Goal: Task Accomplishment & Management: Manage account settings

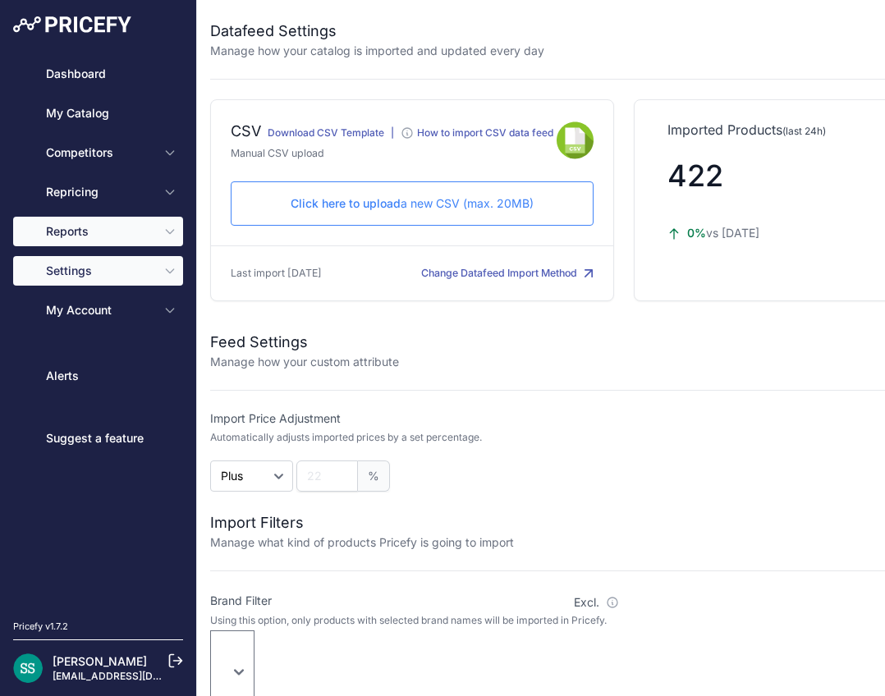
click at [115, 244] on button "Reports" at bounding box center [98, 232] width 170 height 30
click at [120, 233] on span "Reports" at bounding box center [100, 231] width 108 height 16
click at [123, 230] on span "Reports" at bounding box center [100, 231] width 108 height 16
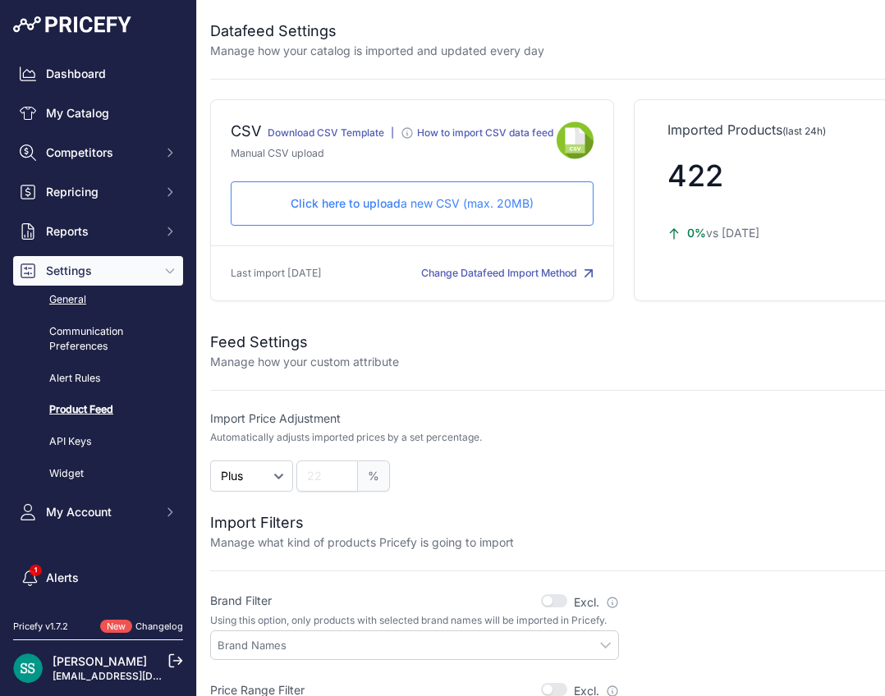
click at [128, 297] on link "General" at bounding box center [98, 300] width 170 height 29
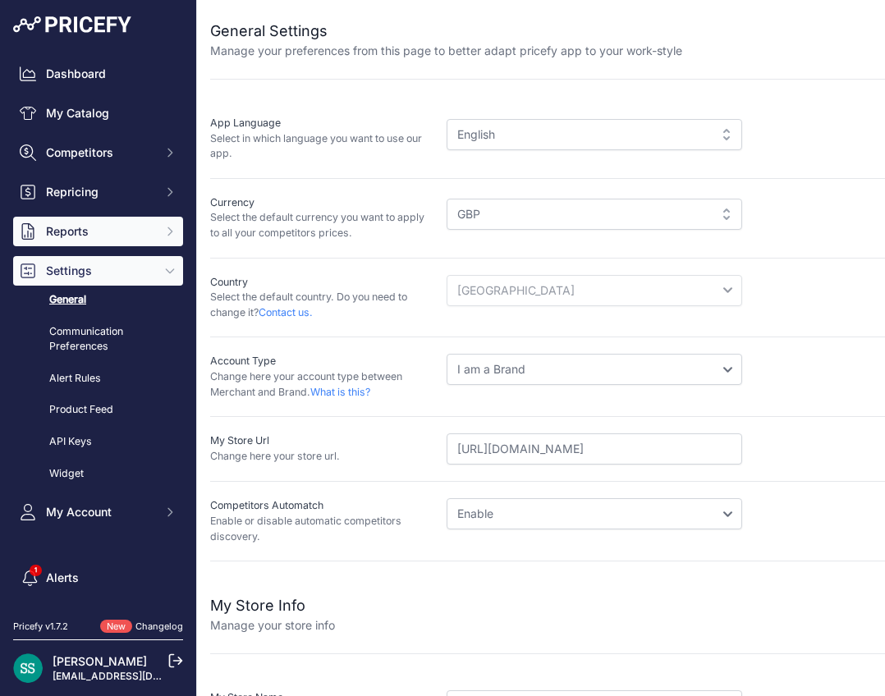
click at [88, 232] on span "Reports" at bounding box center [100, 231] width 108 height 16
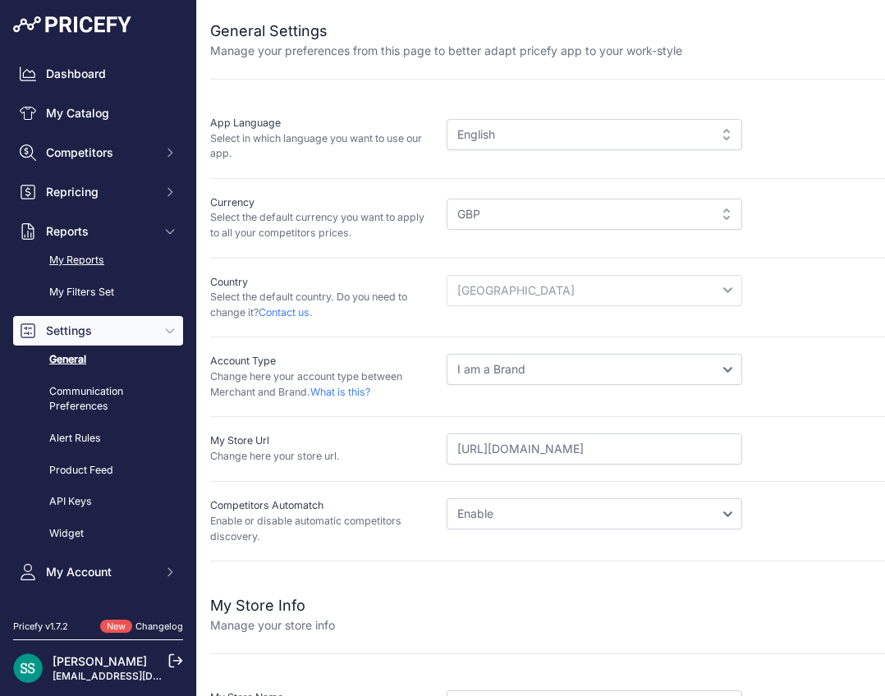
click at [90, 248] on link "My Reports" at bounding box center [98, 260] width 170 height 29
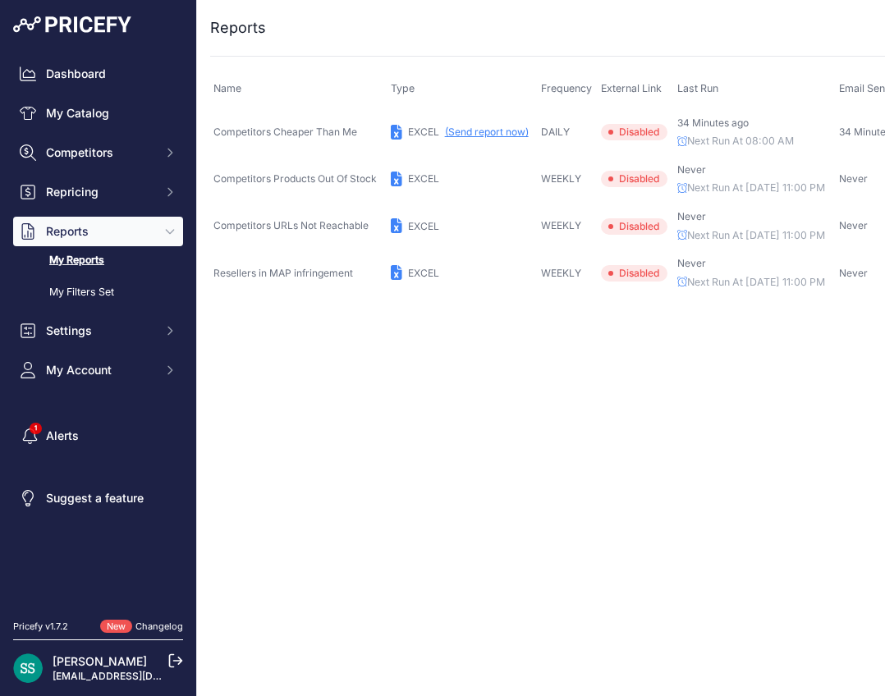
click at [512, 386] on div "Close You are not connected to the internet. ..." at bounding box center [624, 348] width 854 height 696
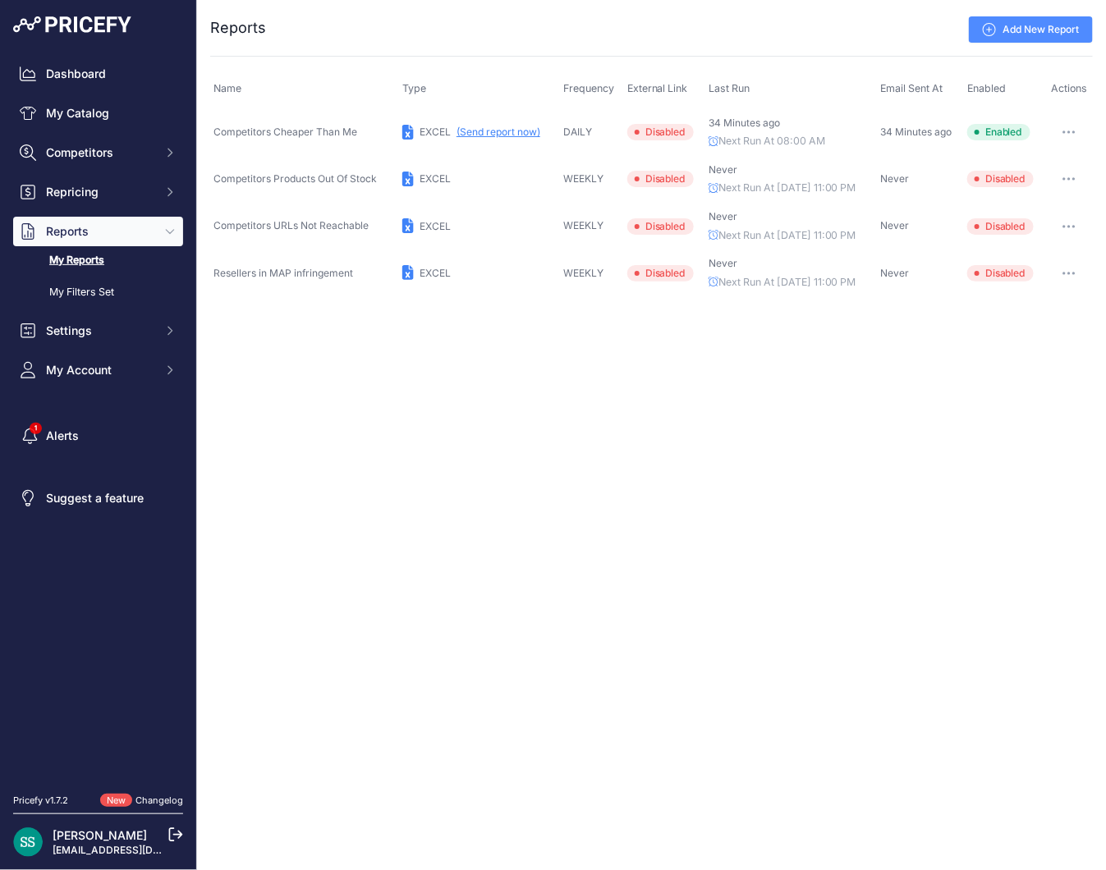
click at [884, 129] on button "button" at bounding box center [1069, 132] width 33 height 23
click at [884, 162] on link "Edit" at bounding box center [1037, 167] width 105 height 26
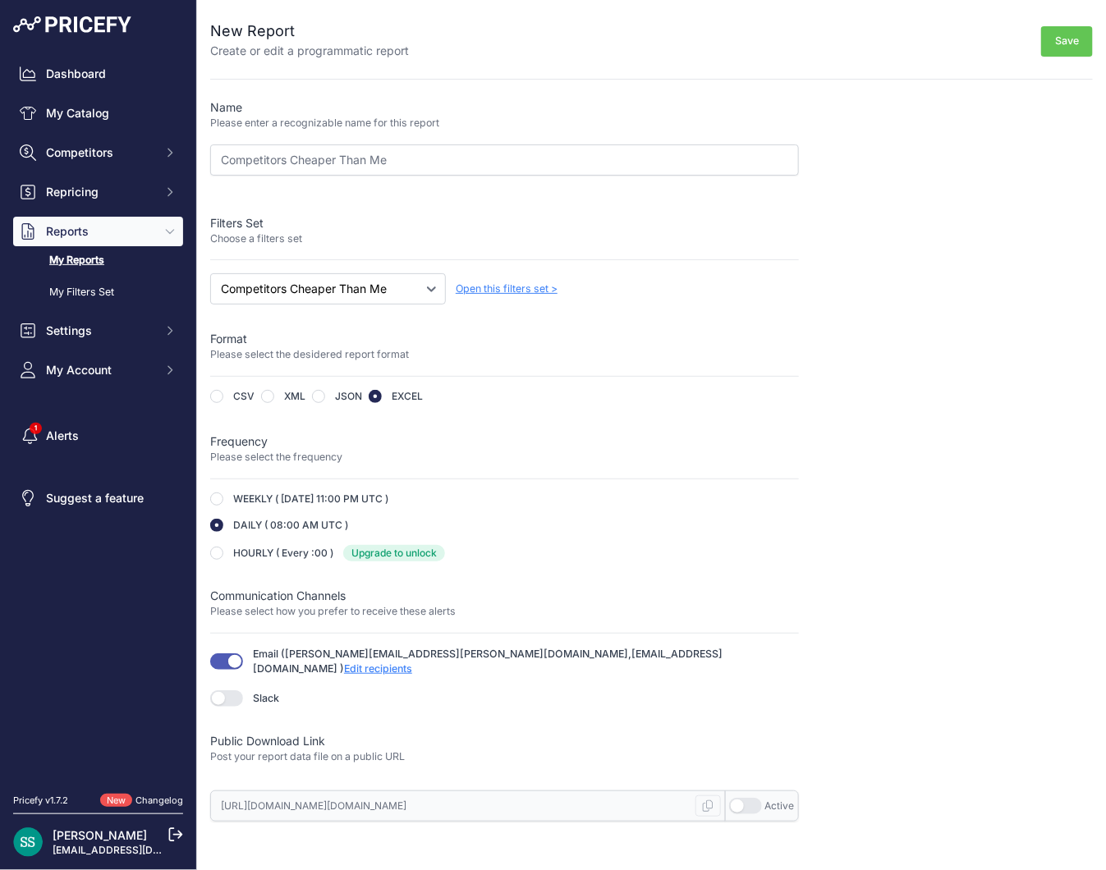
click at [412, 663] on span "Edit recipients" at bounding box center [378, 669] width 68 height 12
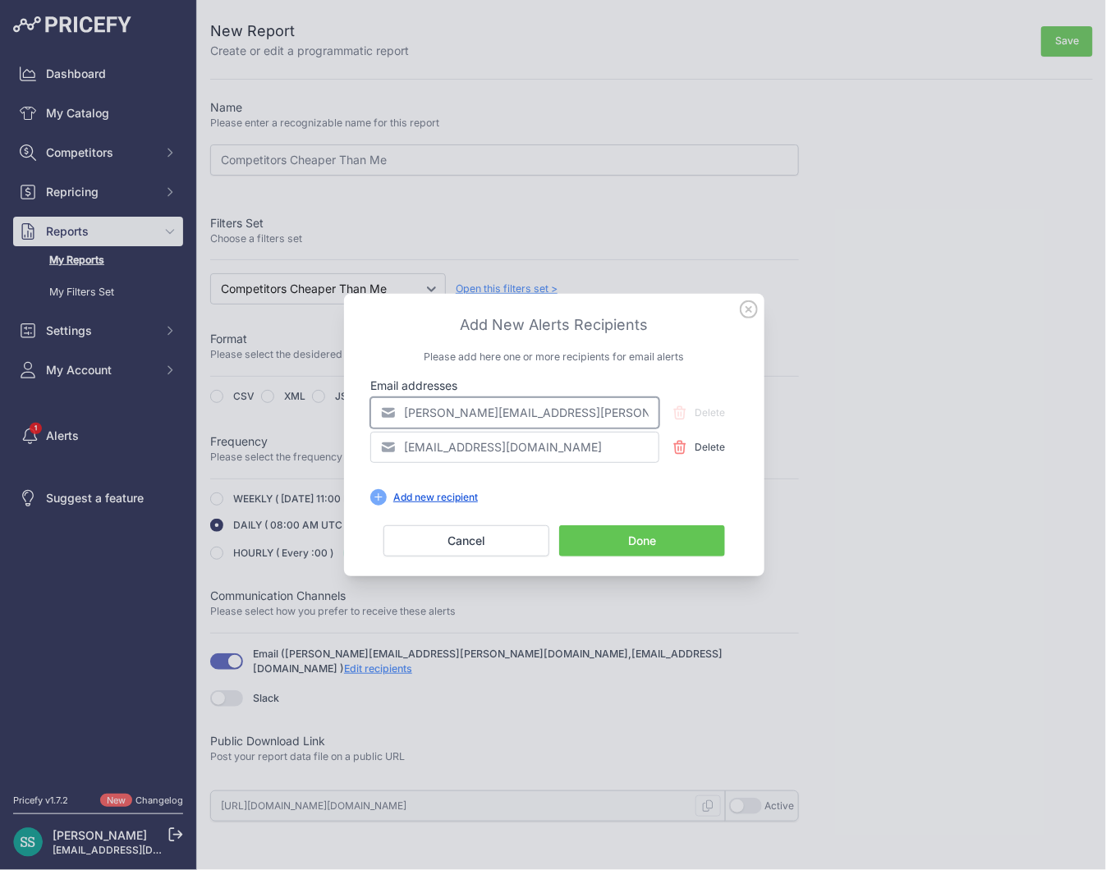
drag, startPoint x: 576, startPoint y: 403, endPoint x: 185, endPoint y: 347, distance: 395.6
click at [185, 347] on div "​ Add New Alerts Recipients Please add here one or more recipients for email al…" at bounding box center [553, 435] width 1106 height 870
type input "chris.shaw@feridax.com"
click at [654, 547] on button "Done" at bounding box center [642, 541] width 166 height 31
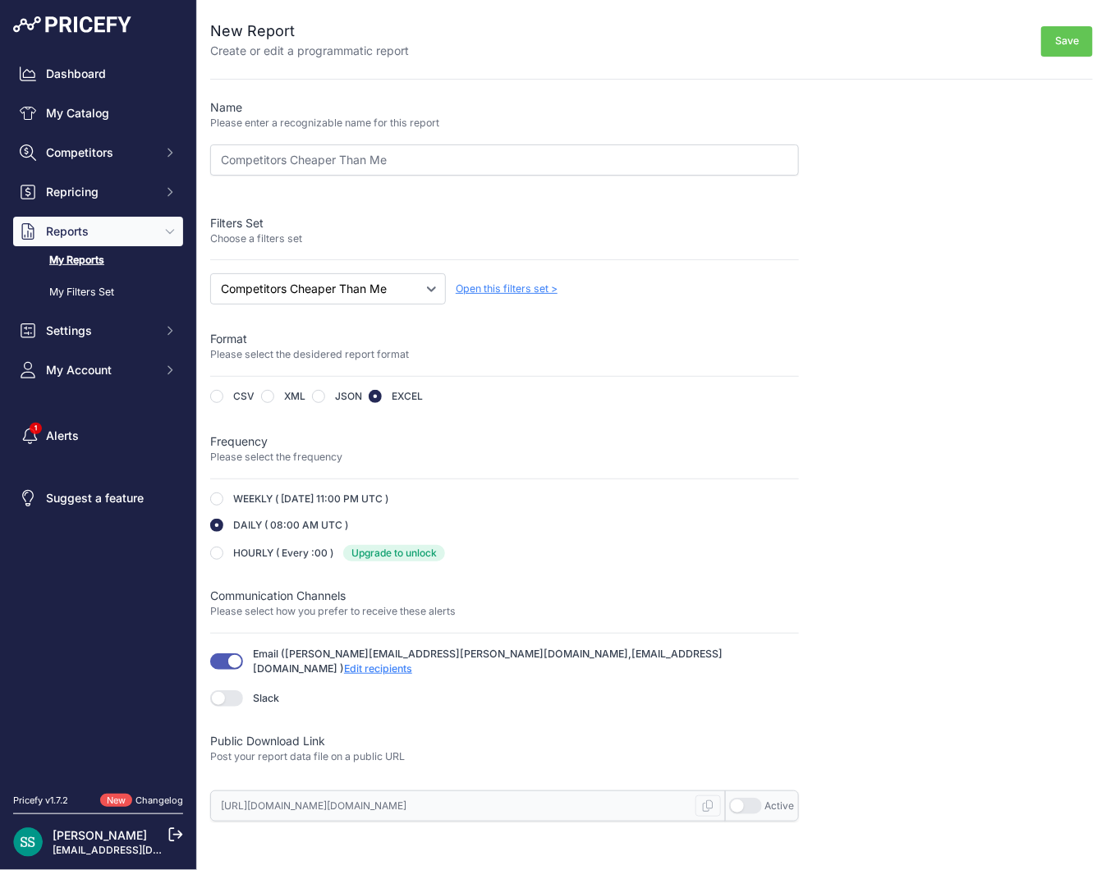
click at [1045, 34] on button "Save" at bounding box center [1067, 41] width 52 height 30
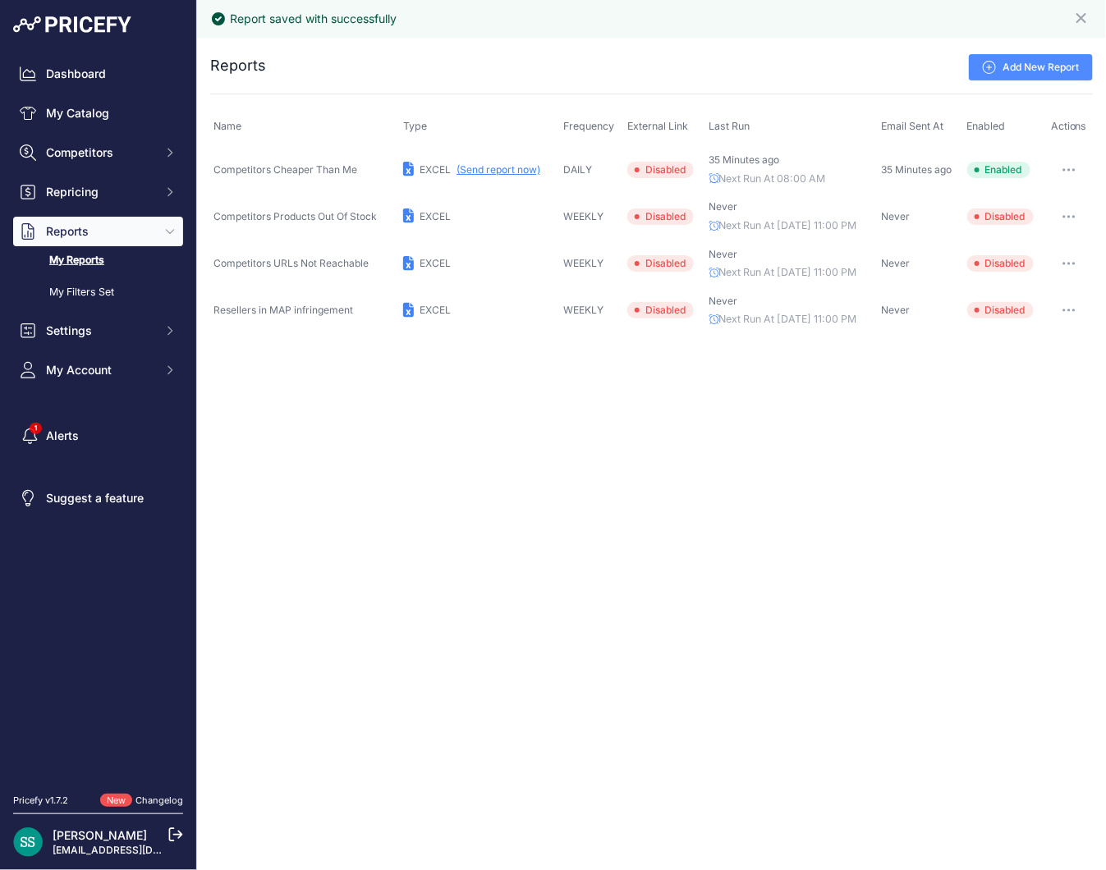
click at [502, 177] on button "(Send report now)" at bounding box center [499, 169] width 84 height 13
click at [407, 166] on icon at bounding box center [408, 169] width 11 height 15
click at [425, 166] on span "EXCEL" at bounding box center [435, 169] width 31 height 12
click at [333, 170] on span "Competitors Cheaper Than Me" at bounding box center [285, 169] width 144 height 12
click at [1077, 166] on button "button" at bounding box center [1069, 169] width 33 height 23
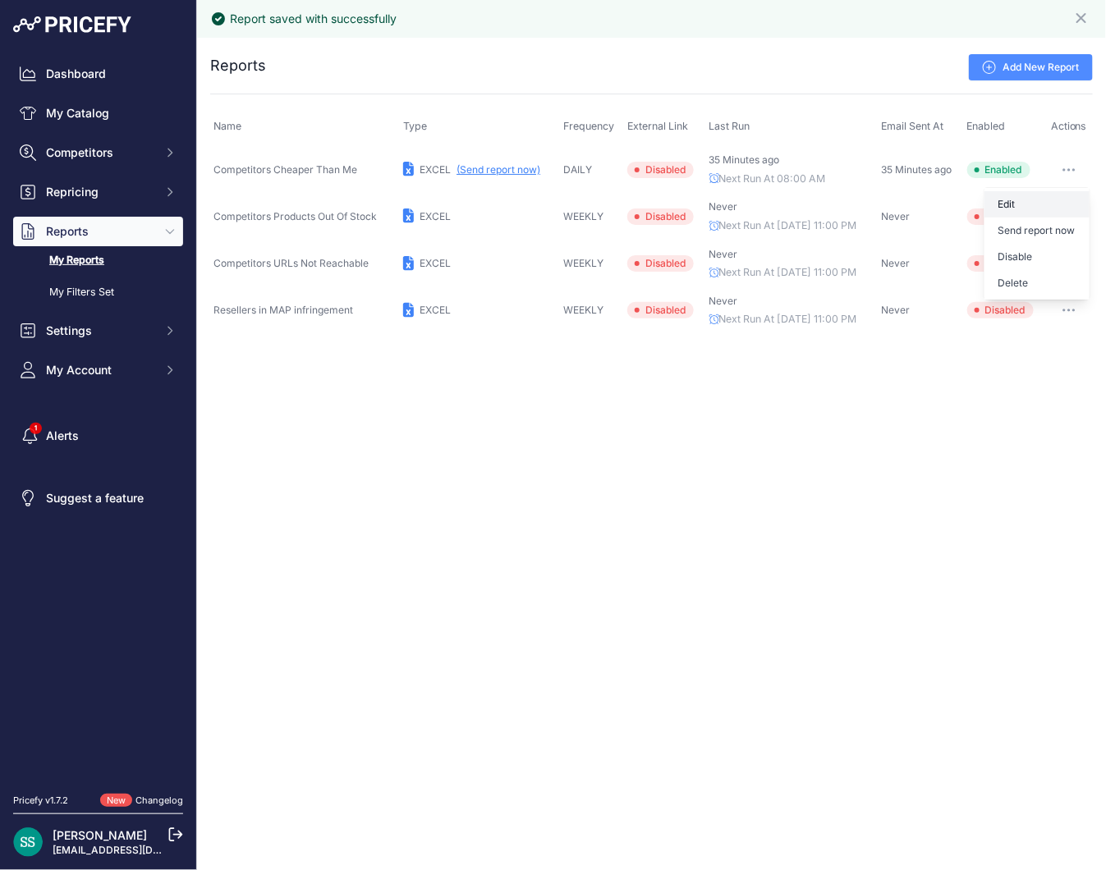
click at [1015, 198] on link "Edit" at bounding box center [1037, 204] width 105 height 26
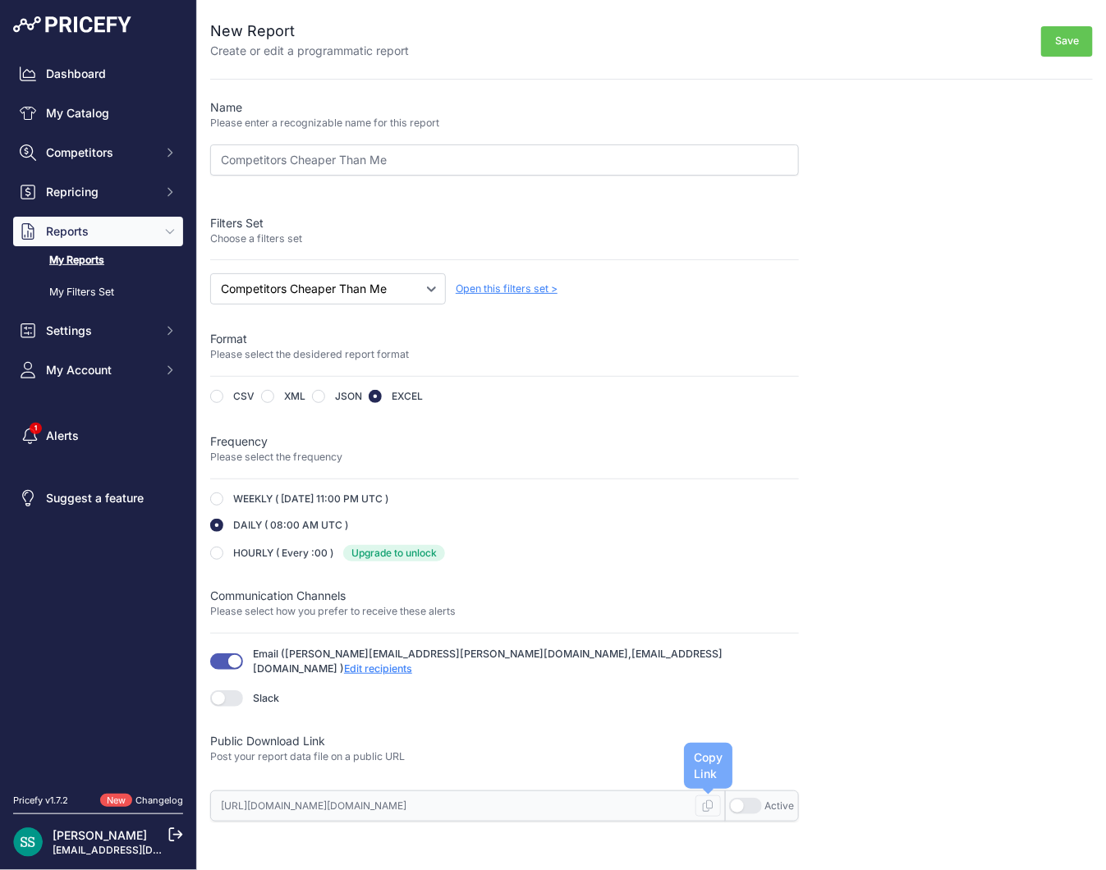
click at [714, 796] on kbd at bounding box center [707, 806] width 25 height 21
click at [715, 796] on kbd at bounding box center [707, 806] width 25 height 21
click at [412, 663] on span "Edit recipients" at bounding box center [378, 669] width 68 height 12
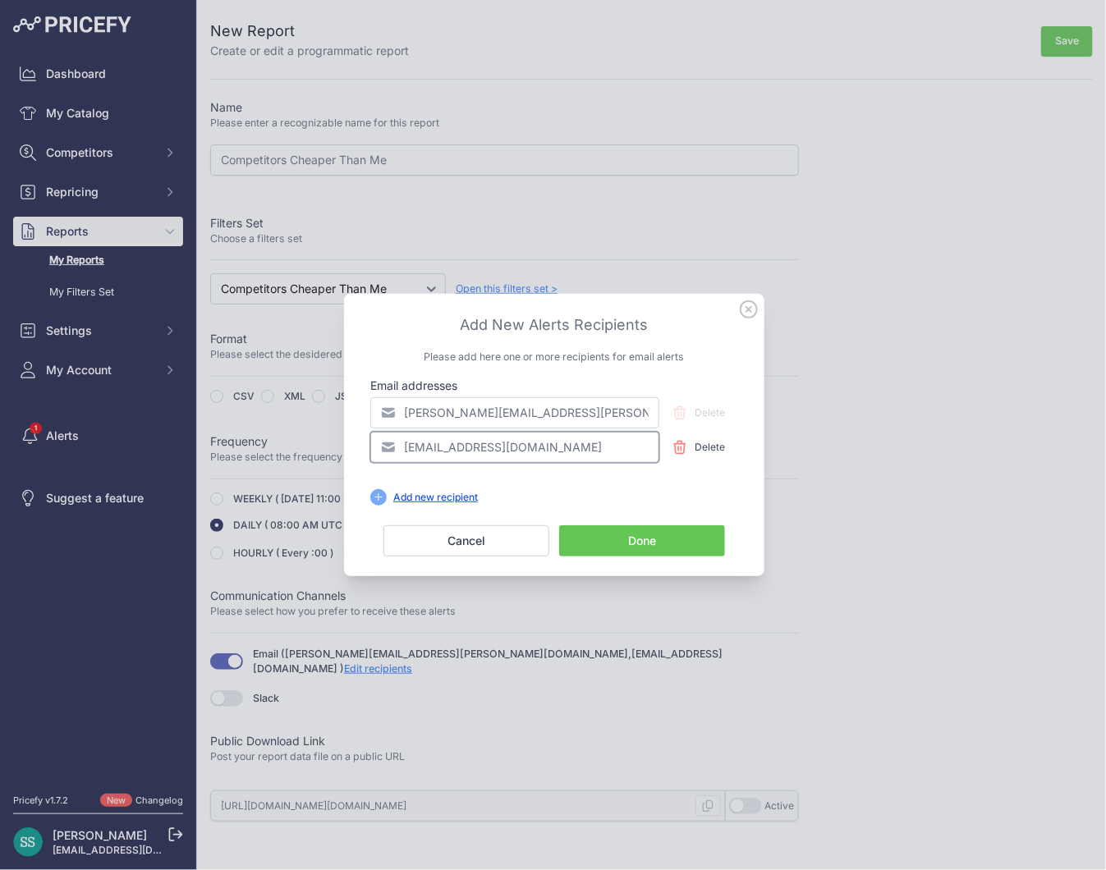
drag, startPoint x: 539, startPoint y: 450, endPoint x: 374, endPoint y: 453, distance: 165.1
click at [374, 453] on input "pricefy@feridax.com" at bounding box center [514, 447] width 289 height 31
type input "tom."
click at [438, 530] on button "Cancel" at bounding box center [466, 541] width 166 height 31
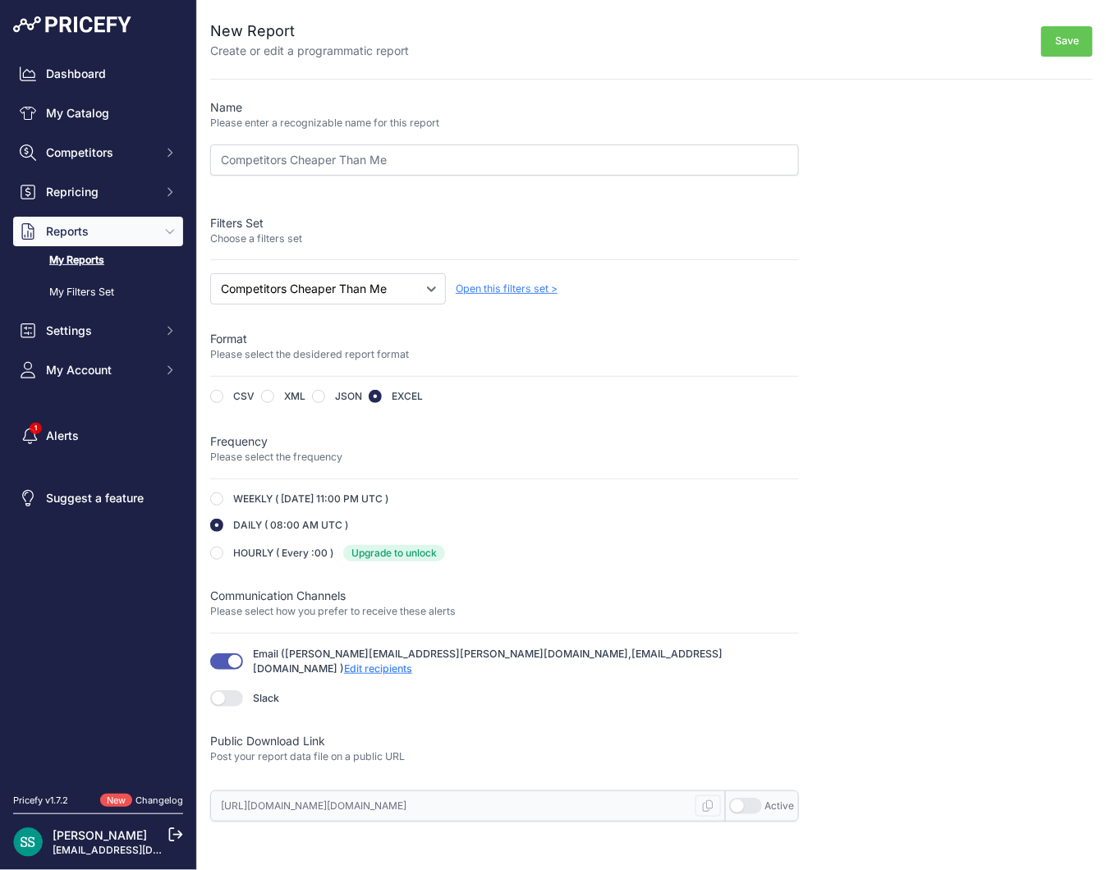
click at [412, 663] on span "Edit recipients" at bounding box center [378, 669] width 68 height 12
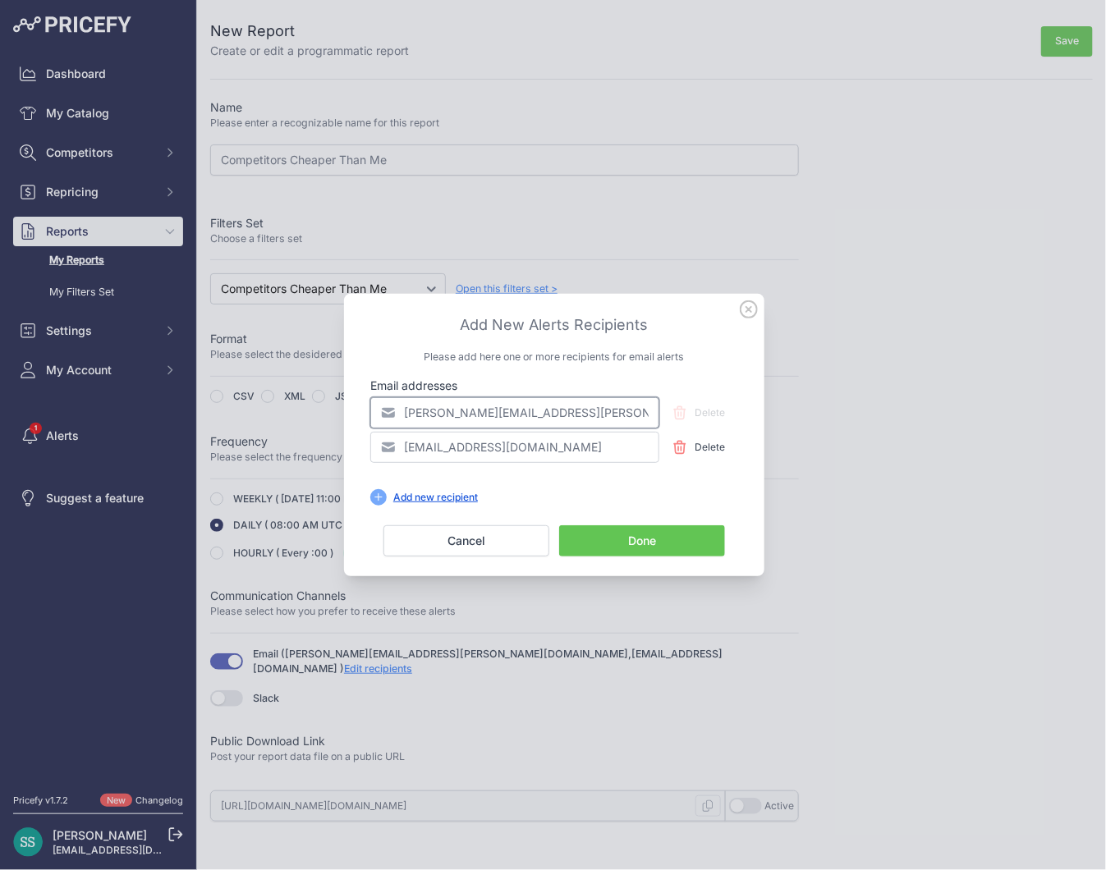
click at [531, 412] on input "chris.shaw@feridax.com" at bounding box center [514, 412] width 289 height 31
click at [520, 457] on input "pricefy@feridax.com" at bounding box center [514, 447] width 289 height 31
click at [631, 544] on button "Done" at bounding box center [642, 541] width 166 height 31
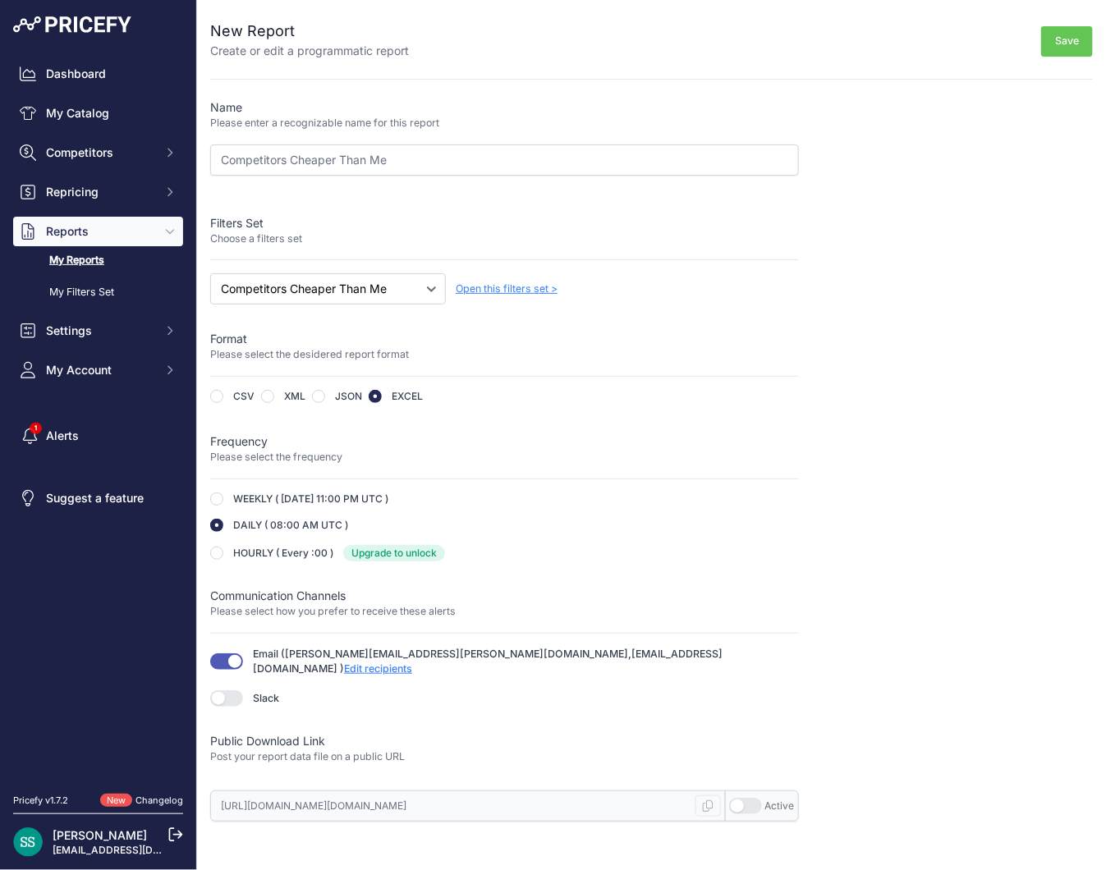
click at [1057, 42] on button "Save" at bounding box center [1067, 41] width 52 height 30
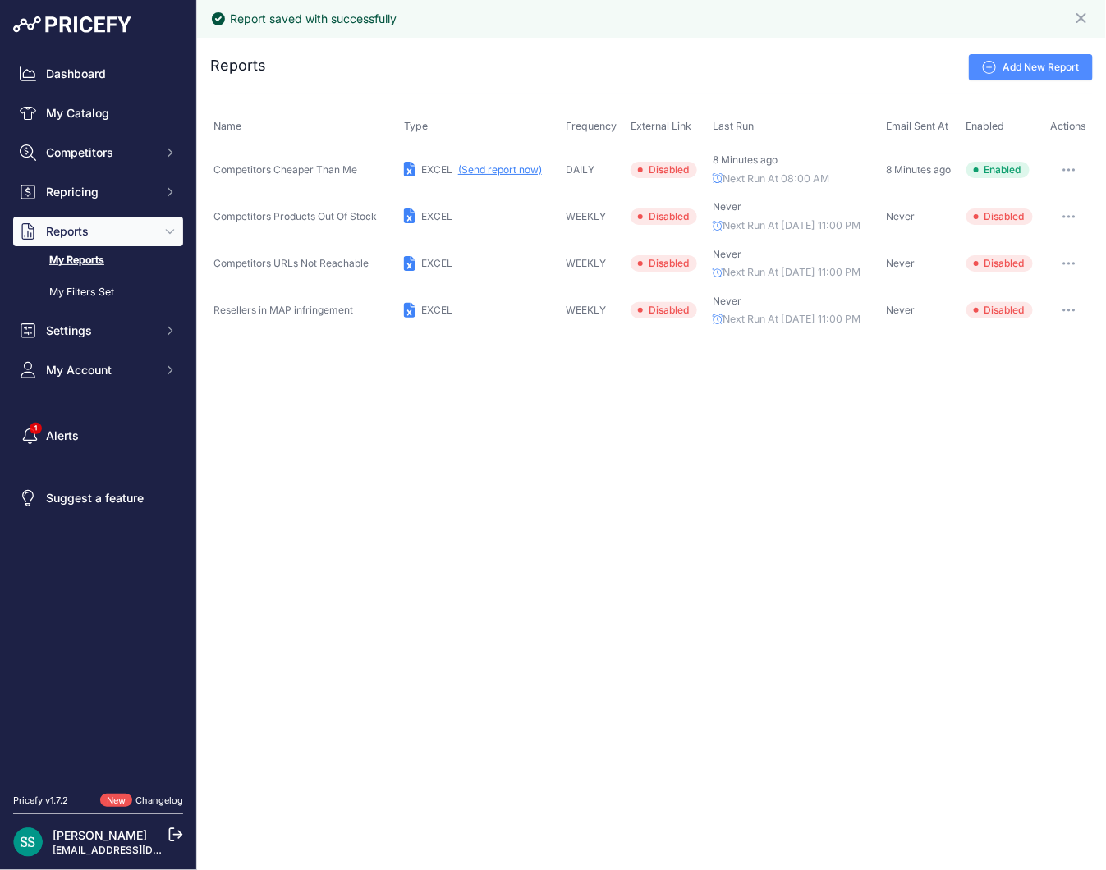
click at [520, 170] on button "(Send report now)" at bounding box center [500, 169] width 84 height 13
